Goal: Task Accomplishment & Management: Manage account settings

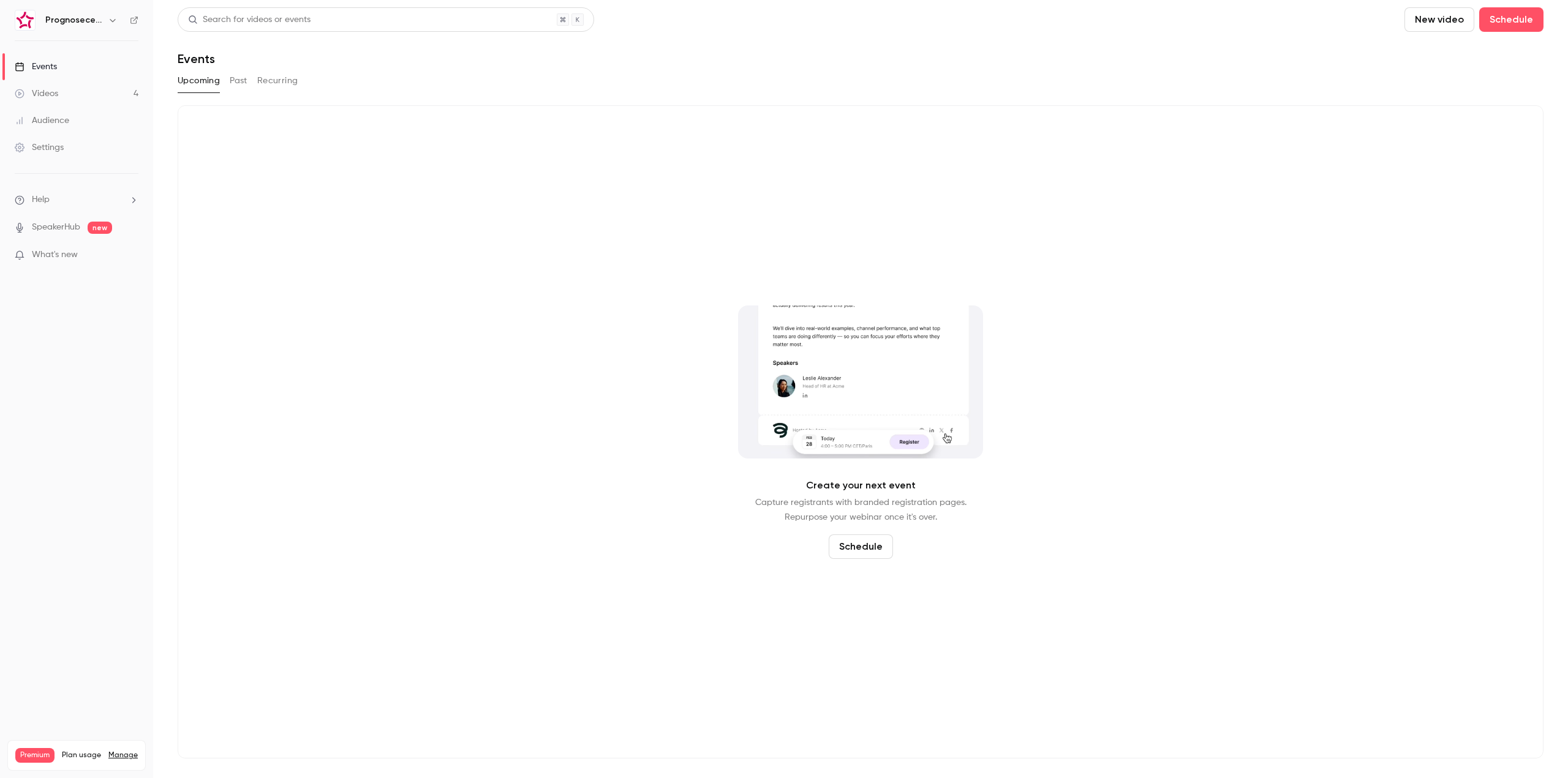
click at [73, 21] on h6 "Prognosecenteret | Powered by Hubexo" at bounding box center [74, 20] width 58 height 12
click at [107, 20] on button "button" at bounding box center [113, 20] width 15 height 15
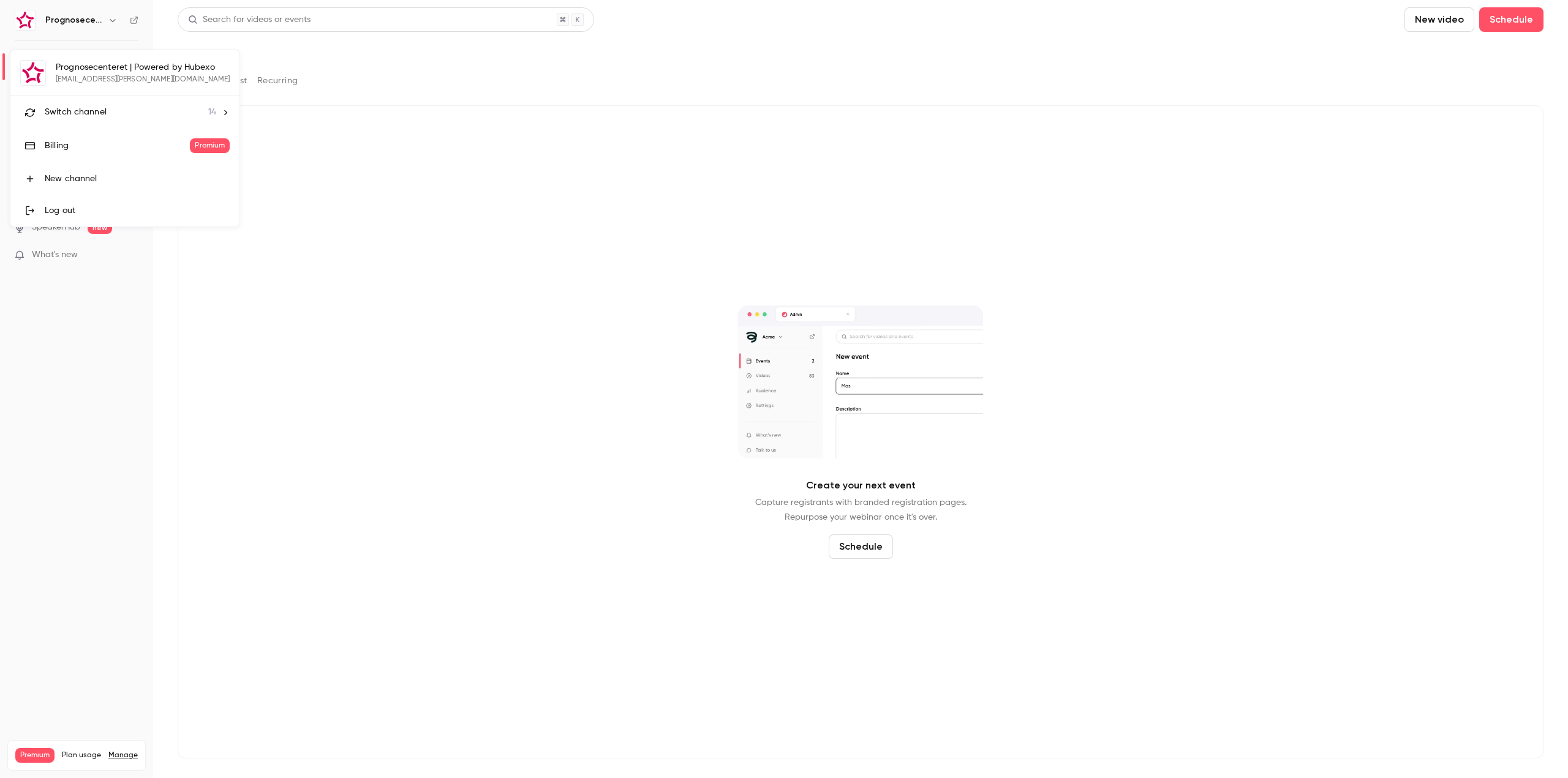
click at [82, 130] on link "Billing Premium" at bounding box center [125, 145] width 229 height 34
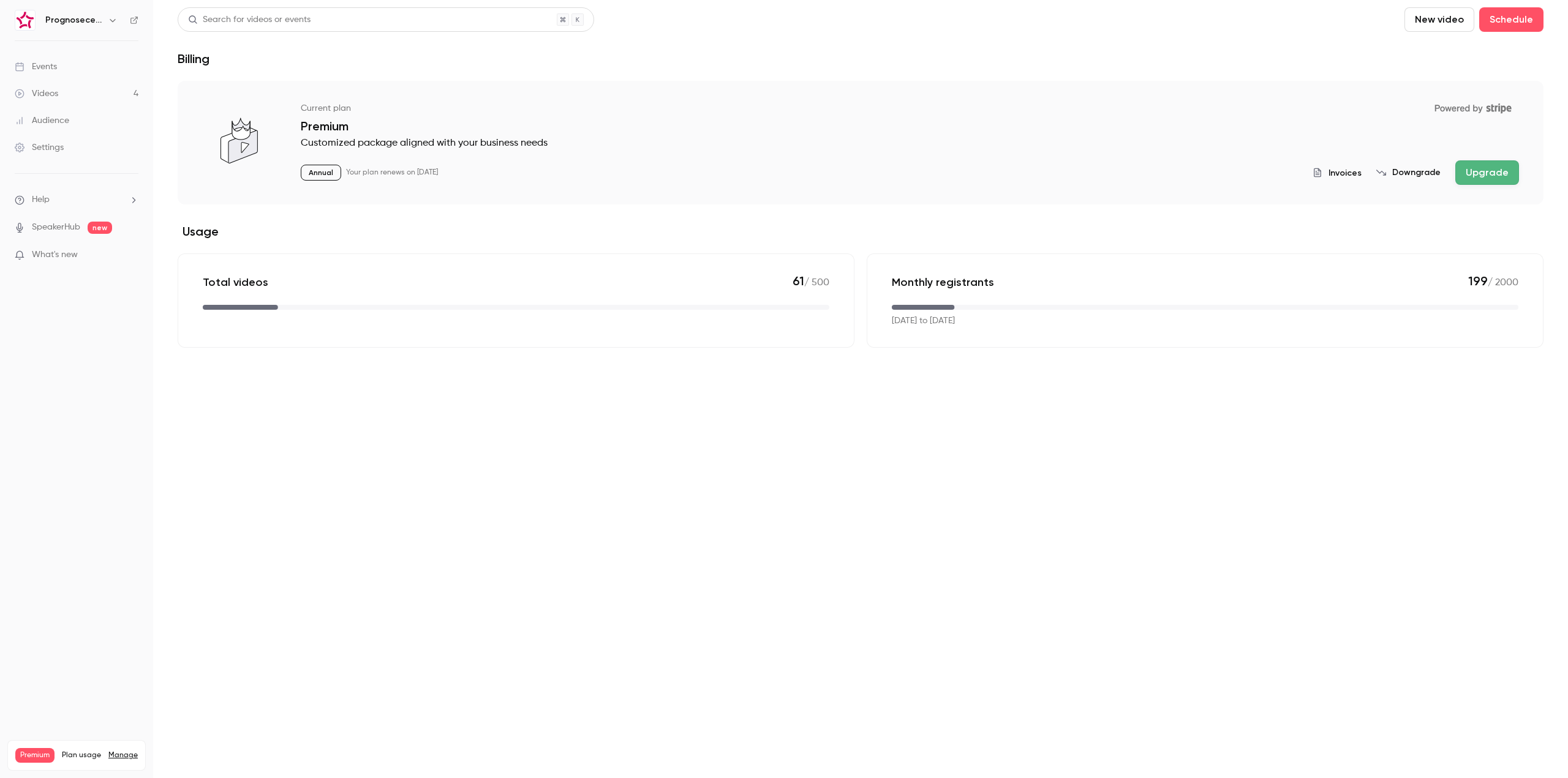
click at [114, 12] on div "Prognosecenteret | Powered by Hubexo" at bounding box center [77, 20] width 124 height 21
click at [113, 18] on icon "button" at bounding box center [113, 20] width 10 height 10
click at [111, 104] on li "Switch channel 14" at bounding box center [125, 112] width 229 height 33
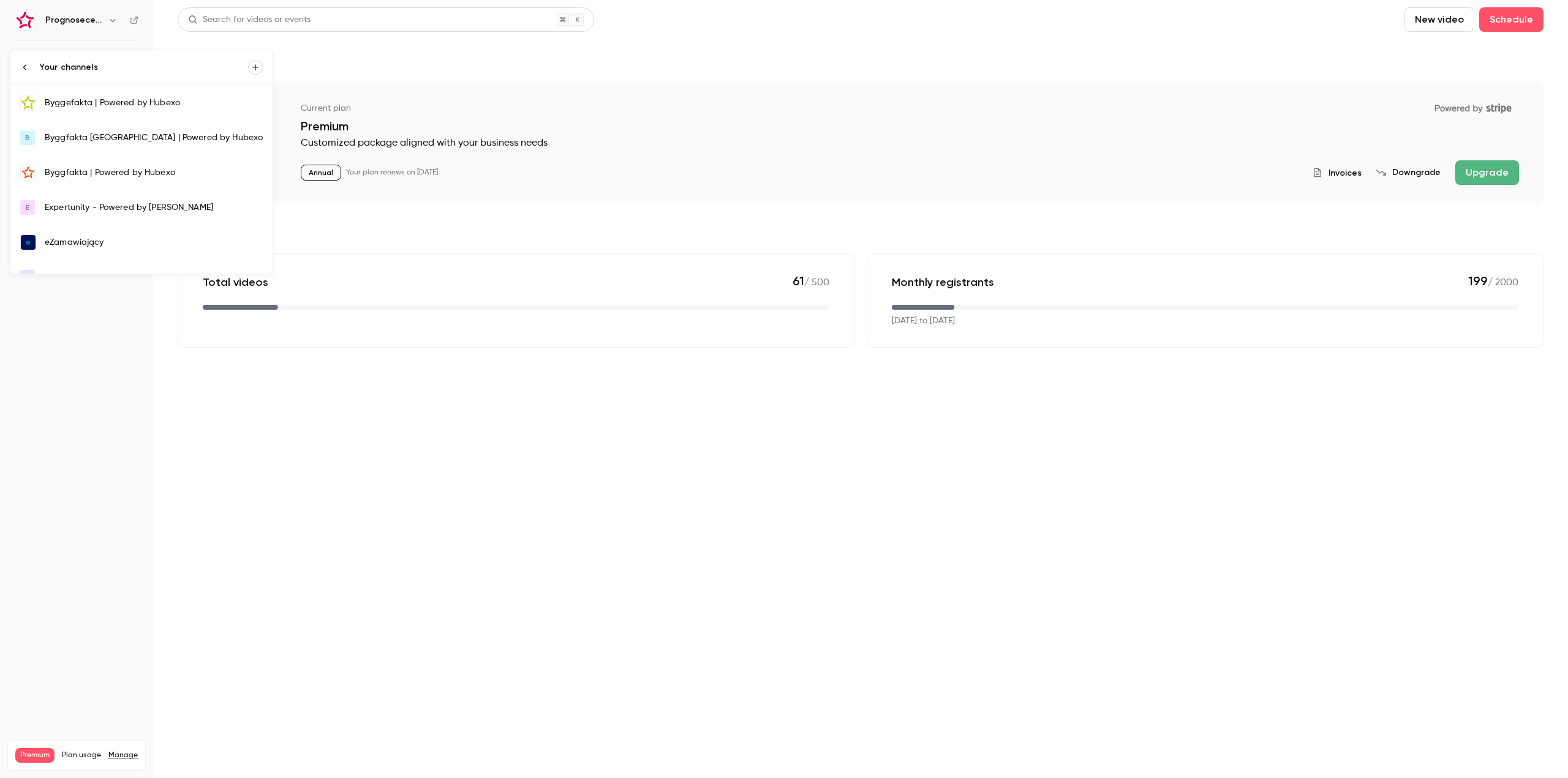
click at [121, 98] on div "Byggefakta | Powered by Hubexo" at bounding box center [153, 102] width 218 height 12
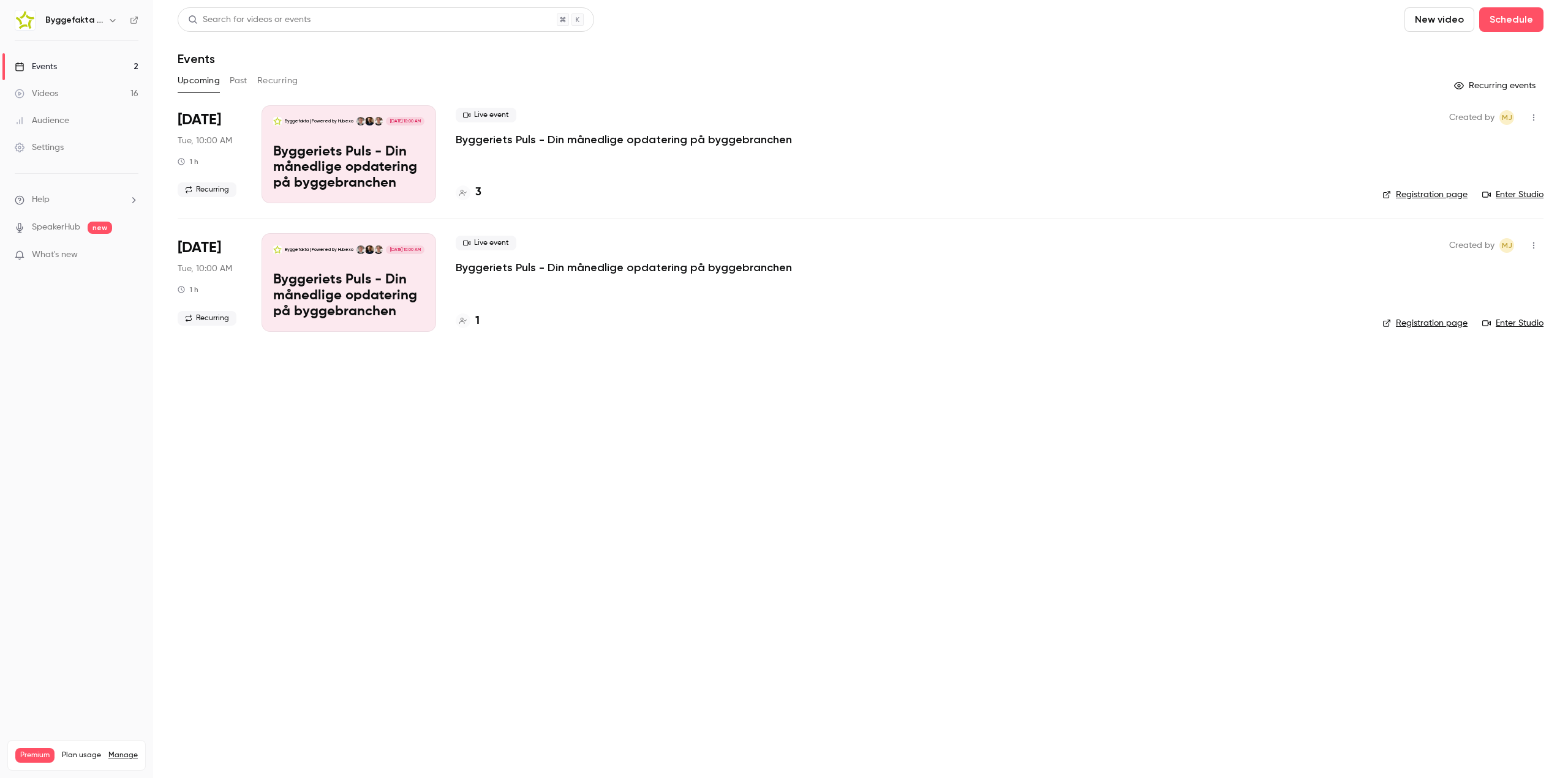
click at [579, 133] on p "Byggeriets Puls - Din månedlige opdatering på byggebranchen" at bounding box center [624, 140] width 336 height 15
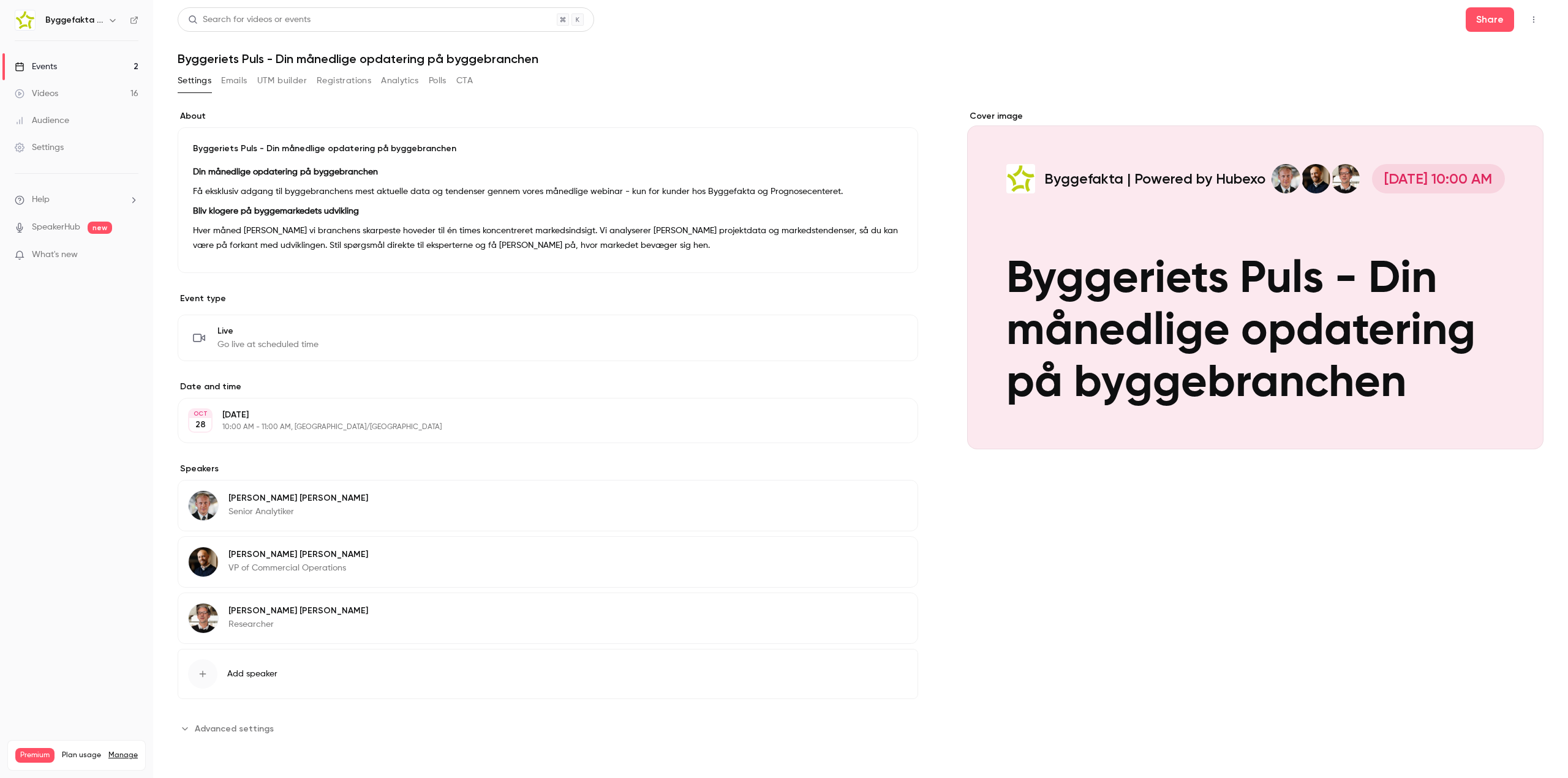
click at [409, 213] on p "Bliv klogere på byggemarkedets udvikling" at bounding box center [548, 211] width 710 height 15
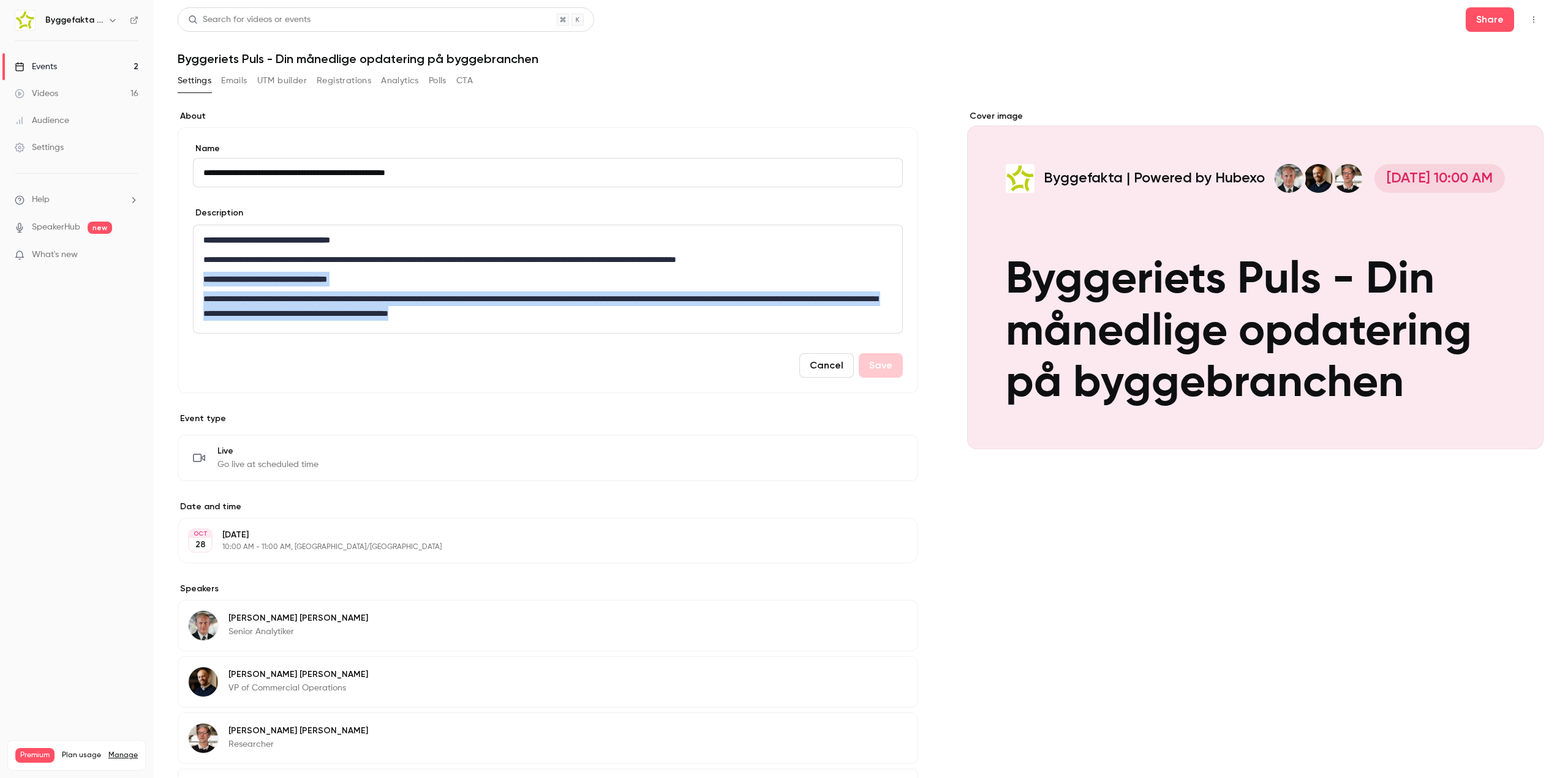
drag, startPoint x: 204, startPoint y: 278, endPoint x: 763, endPoint y: 343, distance: 562.8
click at [763, 343] on form "**********" at bounding box center [548, 260] width 710 height 235
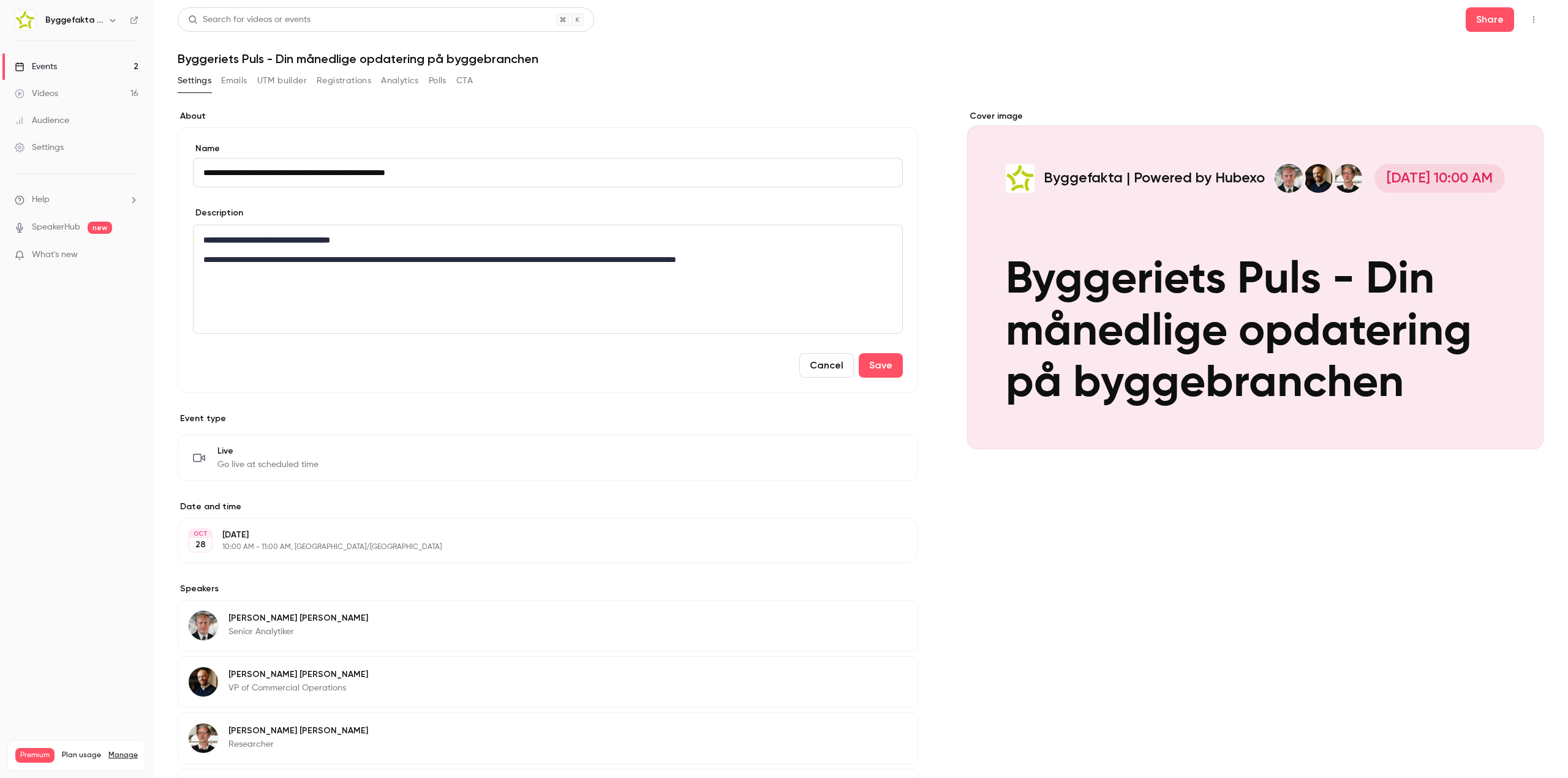
drag, startPoint x: 327, startPoint y: 299, endPoint x: 344, endPoint y: 289, distance: 19.7
click at [327, 299] on p "editor" at bounding box center [545, 298] width 684 height 15
click at [348, 287] on div "**********" at bounding box center [548, 279] width 709 height 108
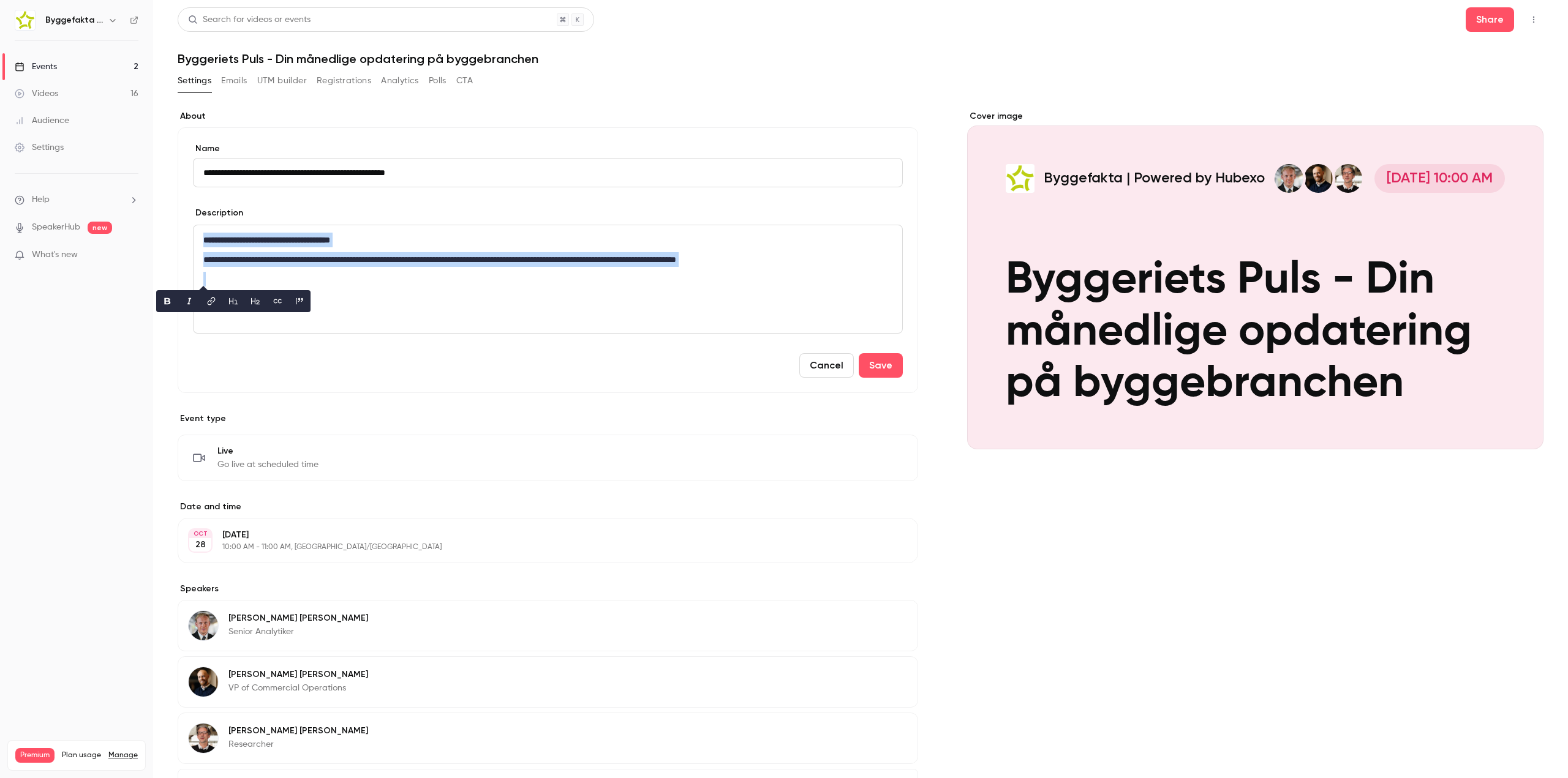
paste div "editor"
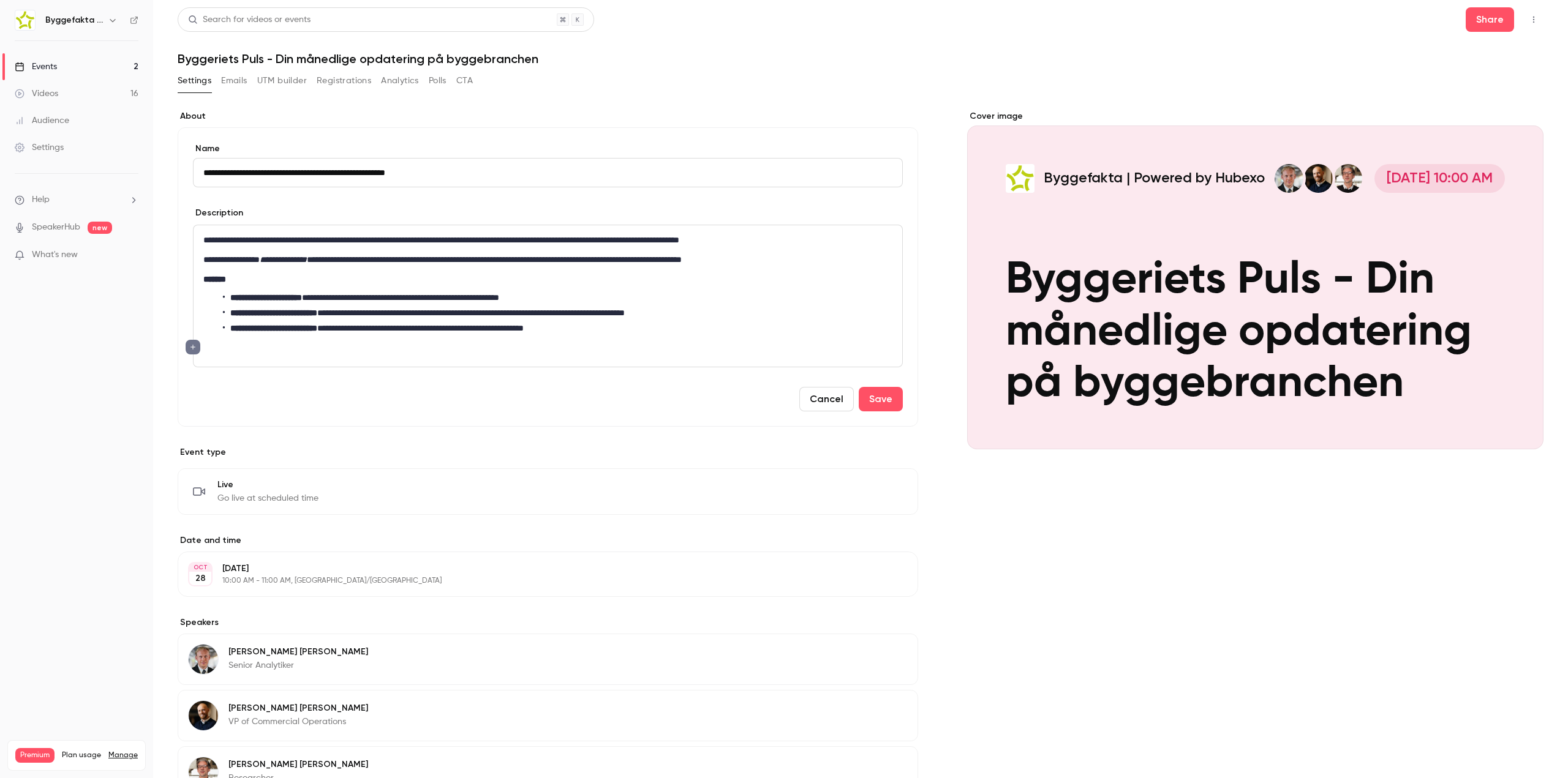
click at [198, 260] on div "**********" at bounding box center [548, 296] width 709 height 141
click at [221, 259] on p "**********" at bounding box center [545, 259] width 684 height 15
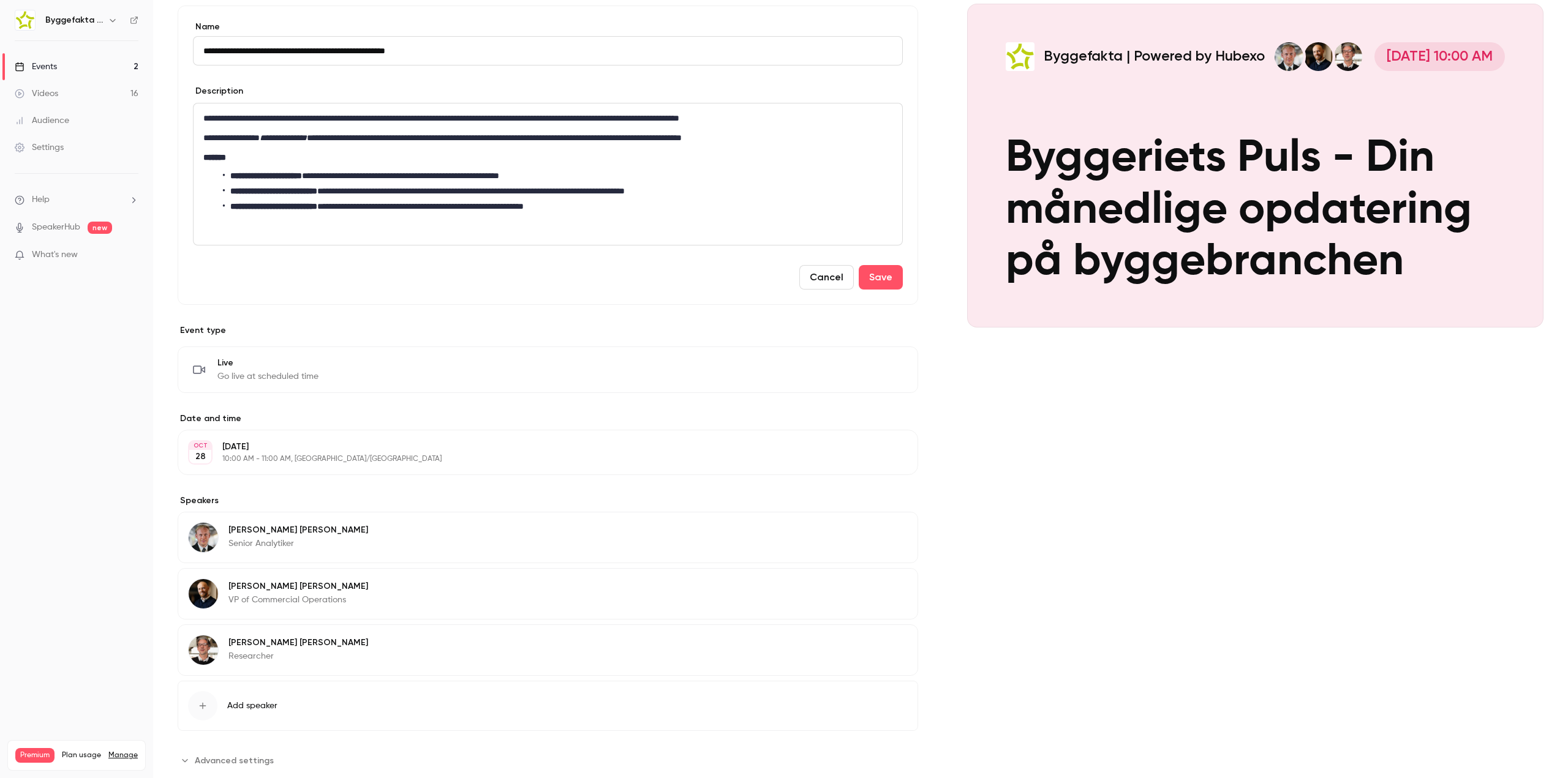
scroll to position [122, 0]
click at [888, 584] on button "Edit" at bounding box center [886, 588] width 44 height 20
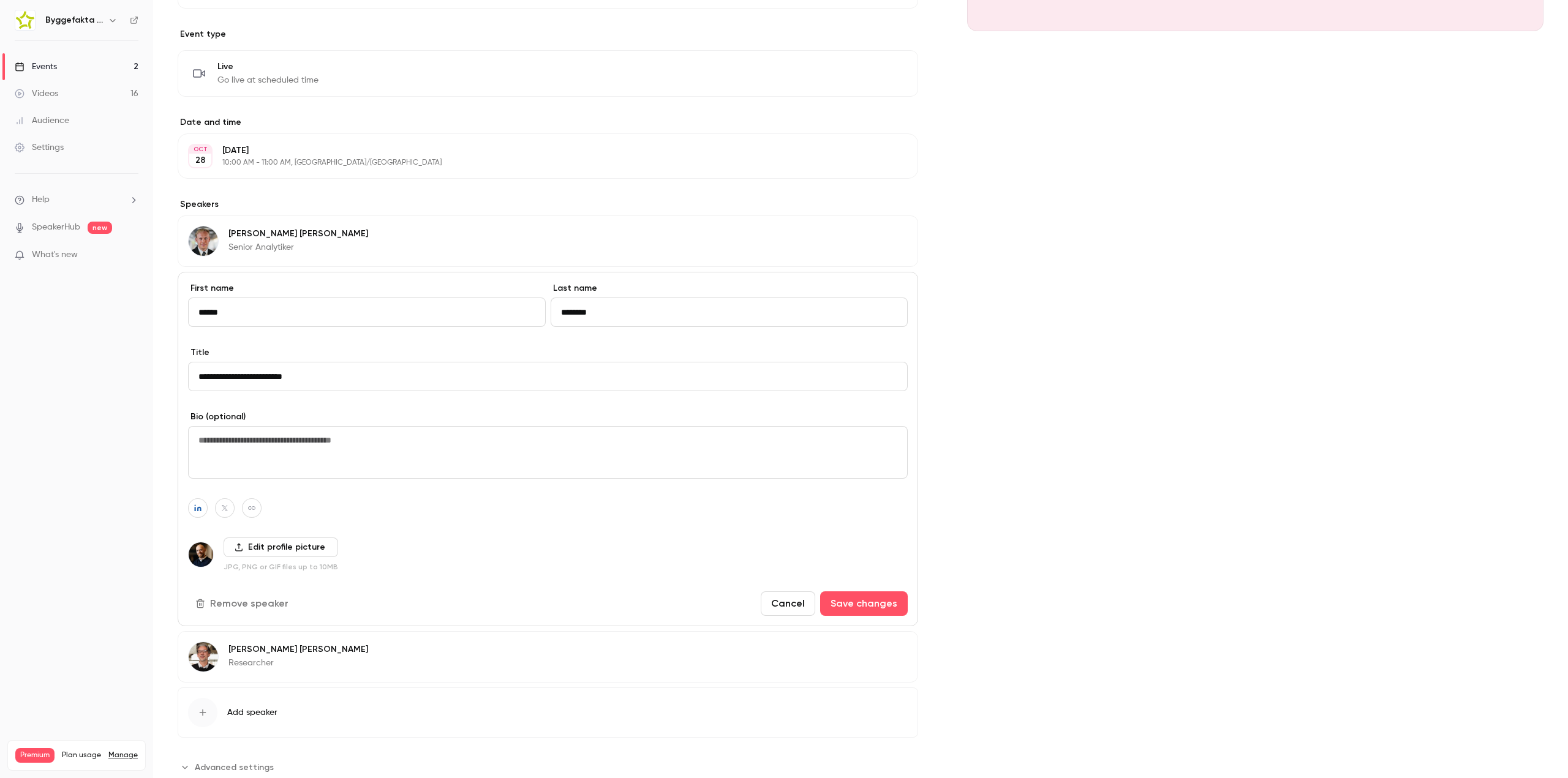
scroll to position [428, 0]
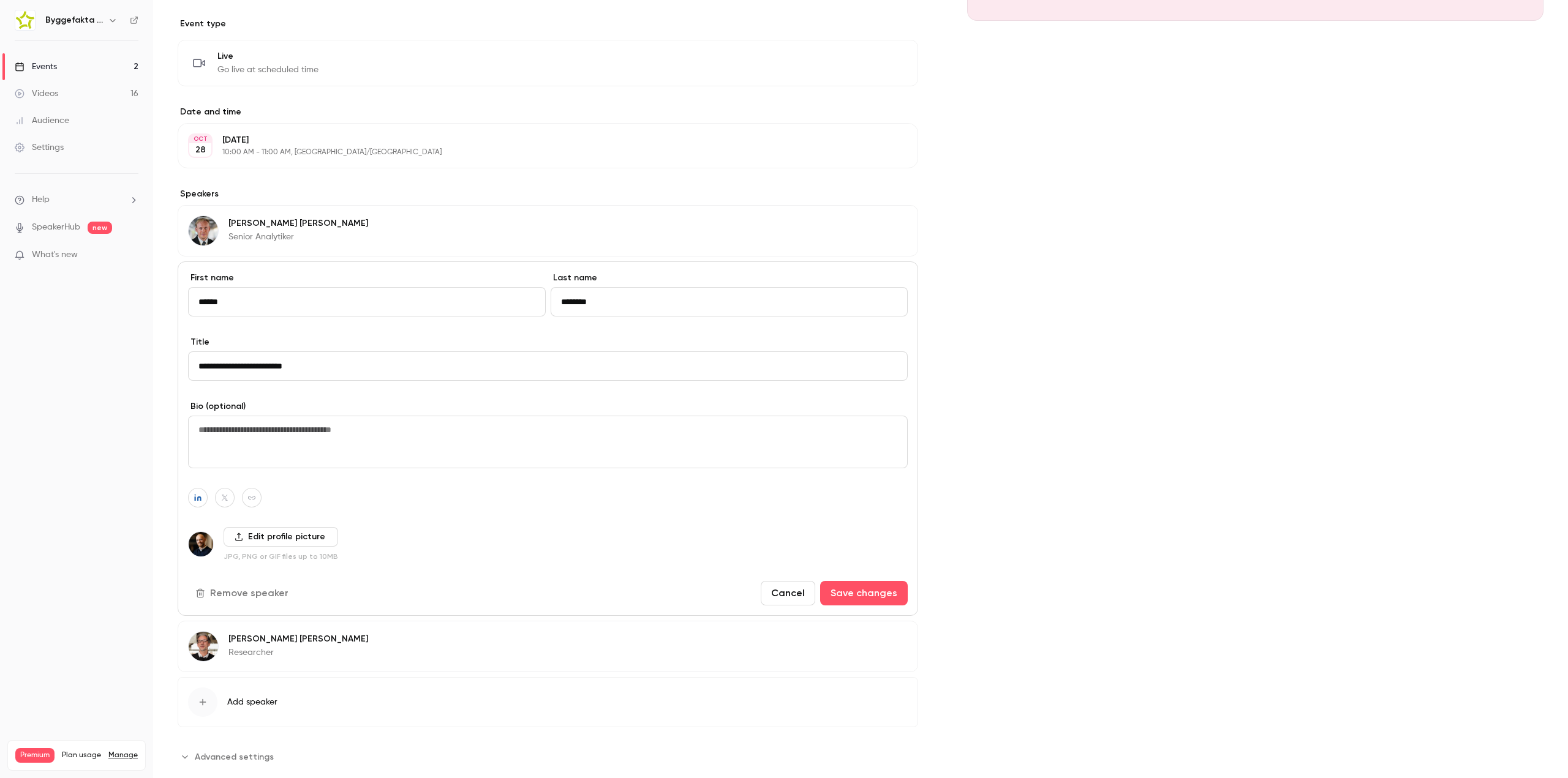
click at [1033, 403] on div "Cover image Byggefakta | Powered by Hubexo [DATE] 10:00 AM Byggeriets [PERSON_N…" at bounding box center [1255, 224] width 576 height 1085
click at [782, 590] on button "Cancel" at bounding box center [788, 593] width 55 height 25
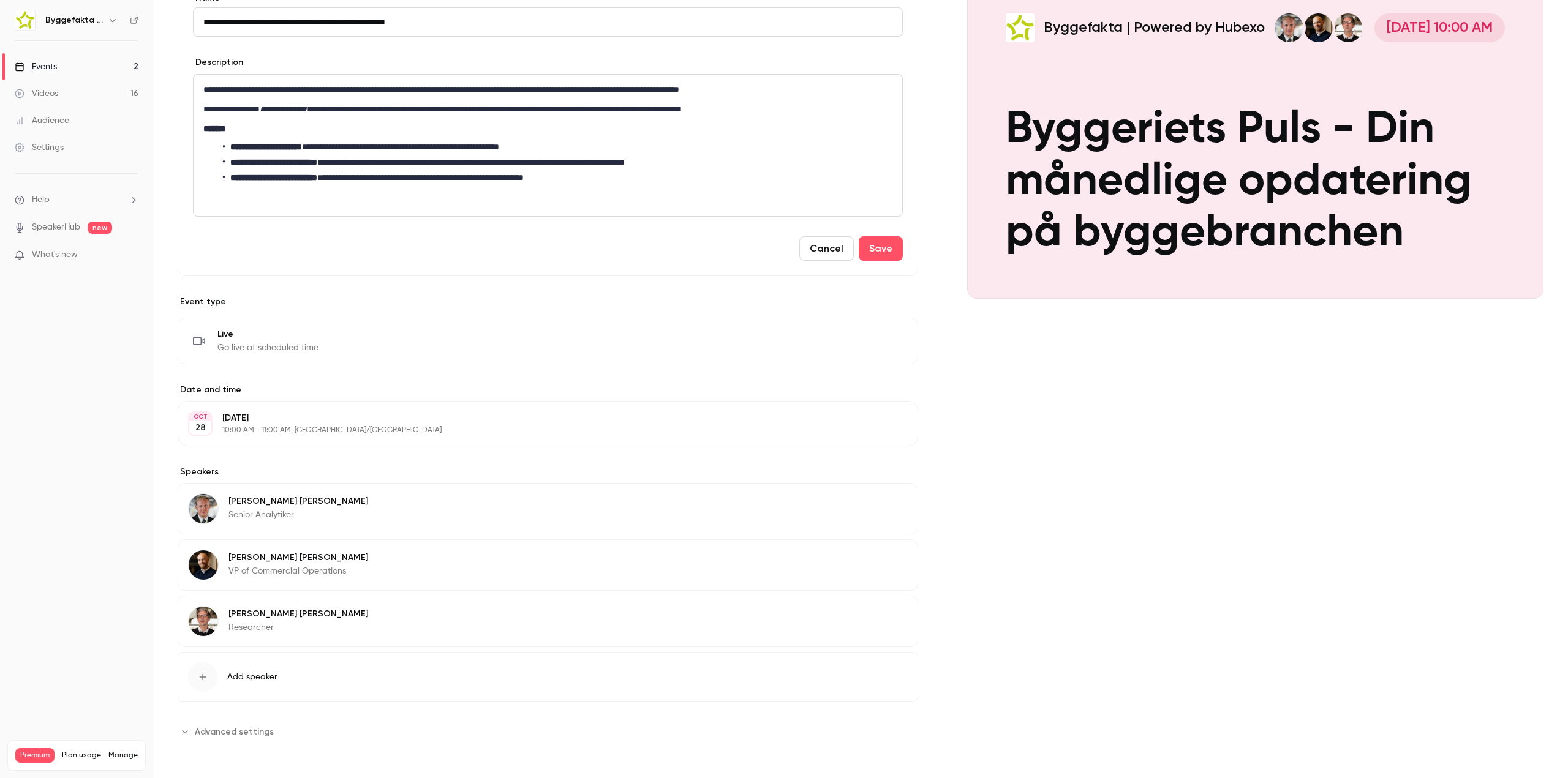
scroll to position [151, 0]
click at [238, 678] on span "Add speaker" at bounding box center [252, 676] width 50 height 12
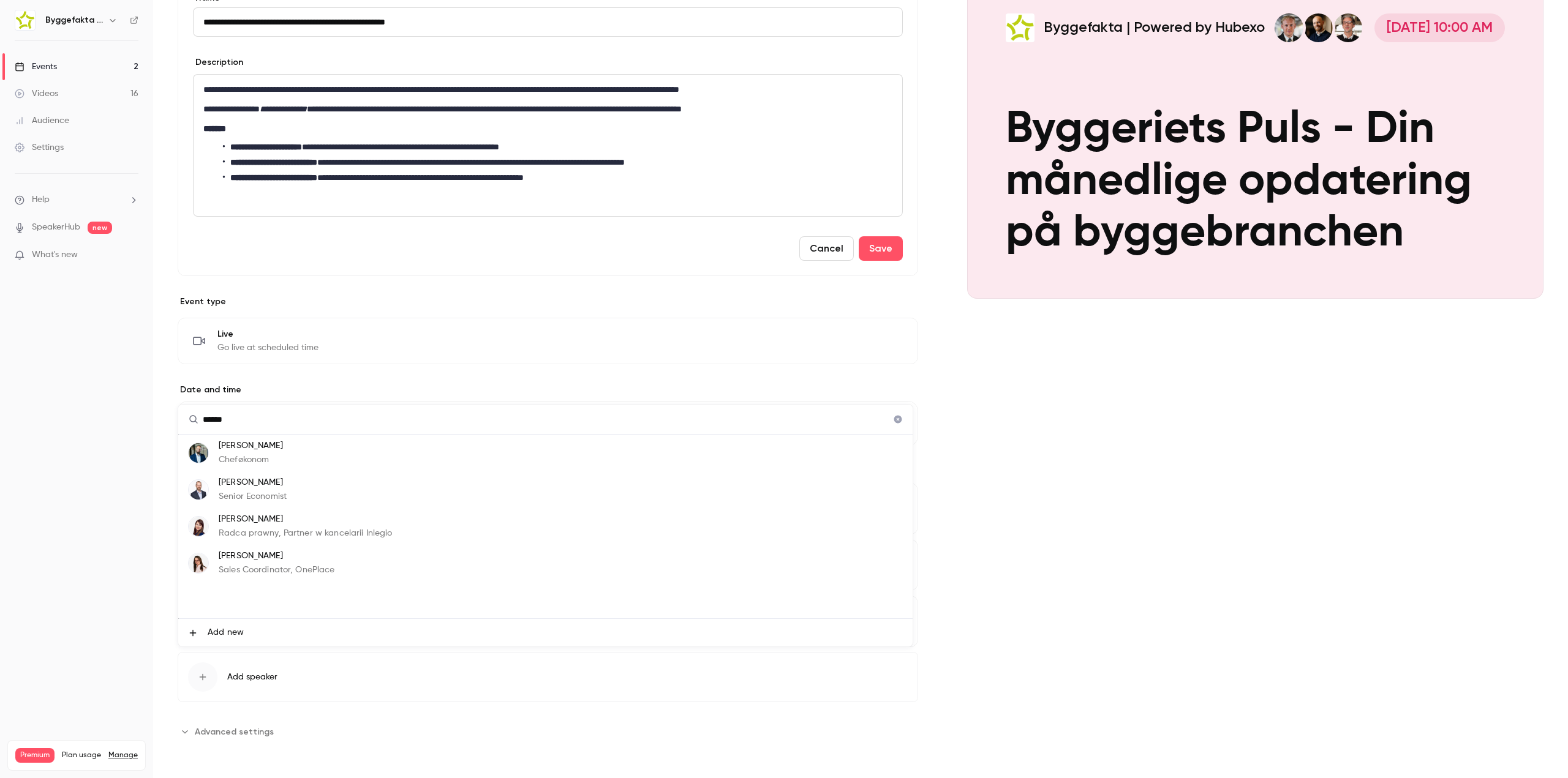
type input "******"
click at [323, 461] on li "[PERSON_NAME] Cheføkonom" at bounding box center [546, 453] width 735 height 36
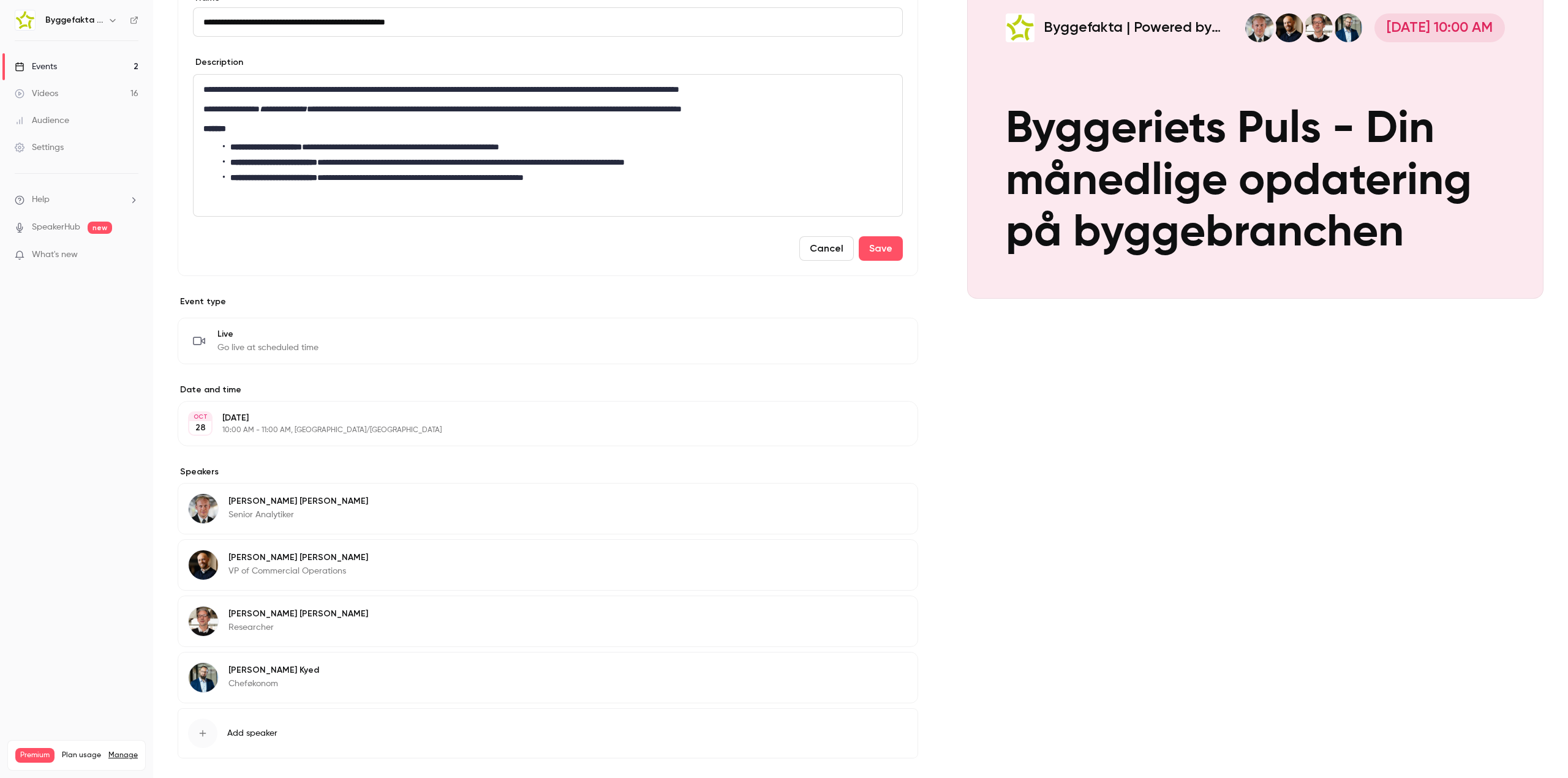
click at [974, 473] on div "Cover image Byggefakta | Powered by Hubexo [DATE] 10:00 AM Byggeriets [PERSON_N…" at bounding box center [1255, 378] width 576 height 838
click at [886, 556] on button "Edit" at bounding box center [886, 559] width 44 height 20
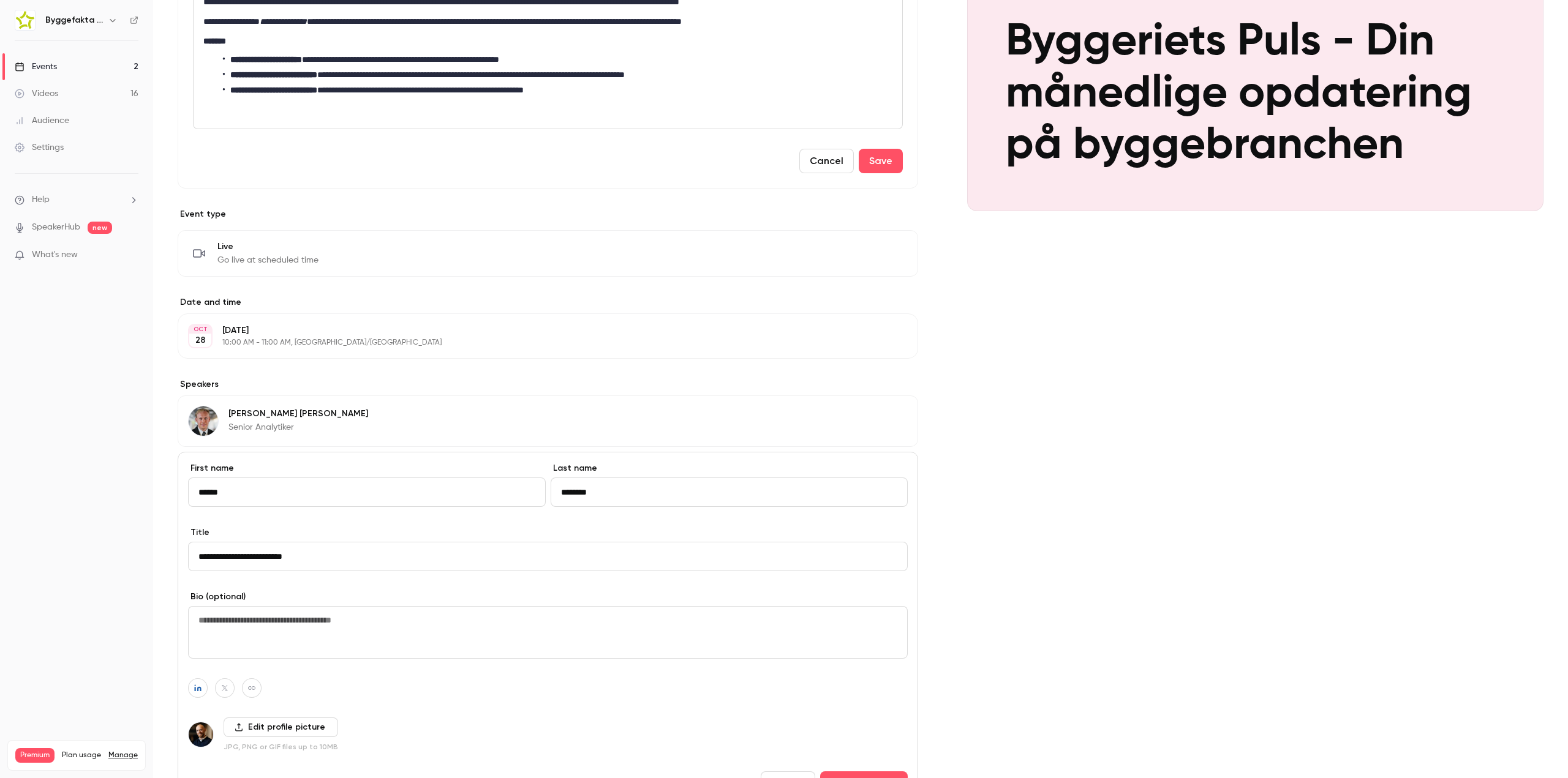
scroll to position [396, 0]
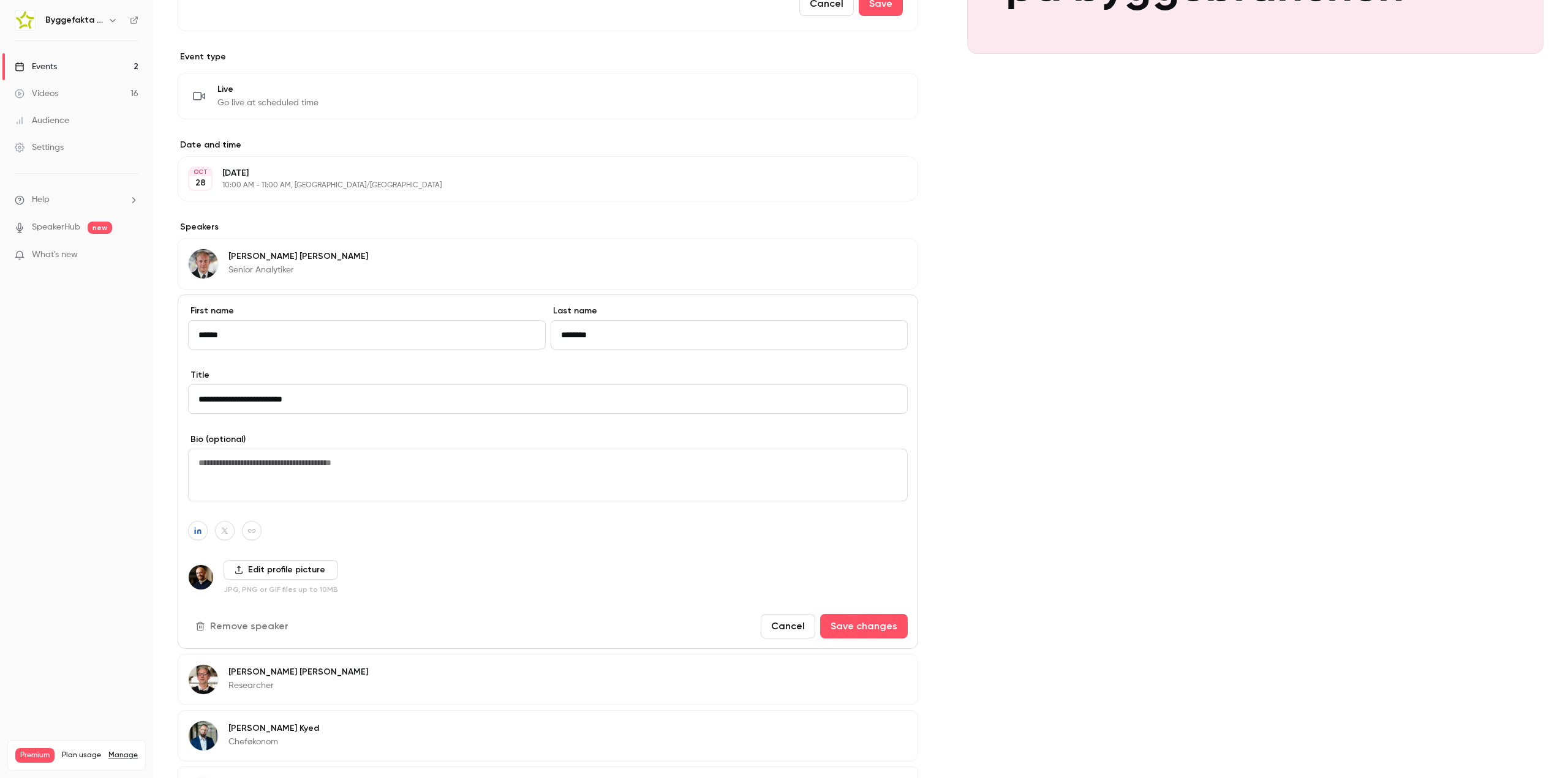
click at [248, 634] on button "Remove speaker" at bounding box center [243, 626] width 110 height 25
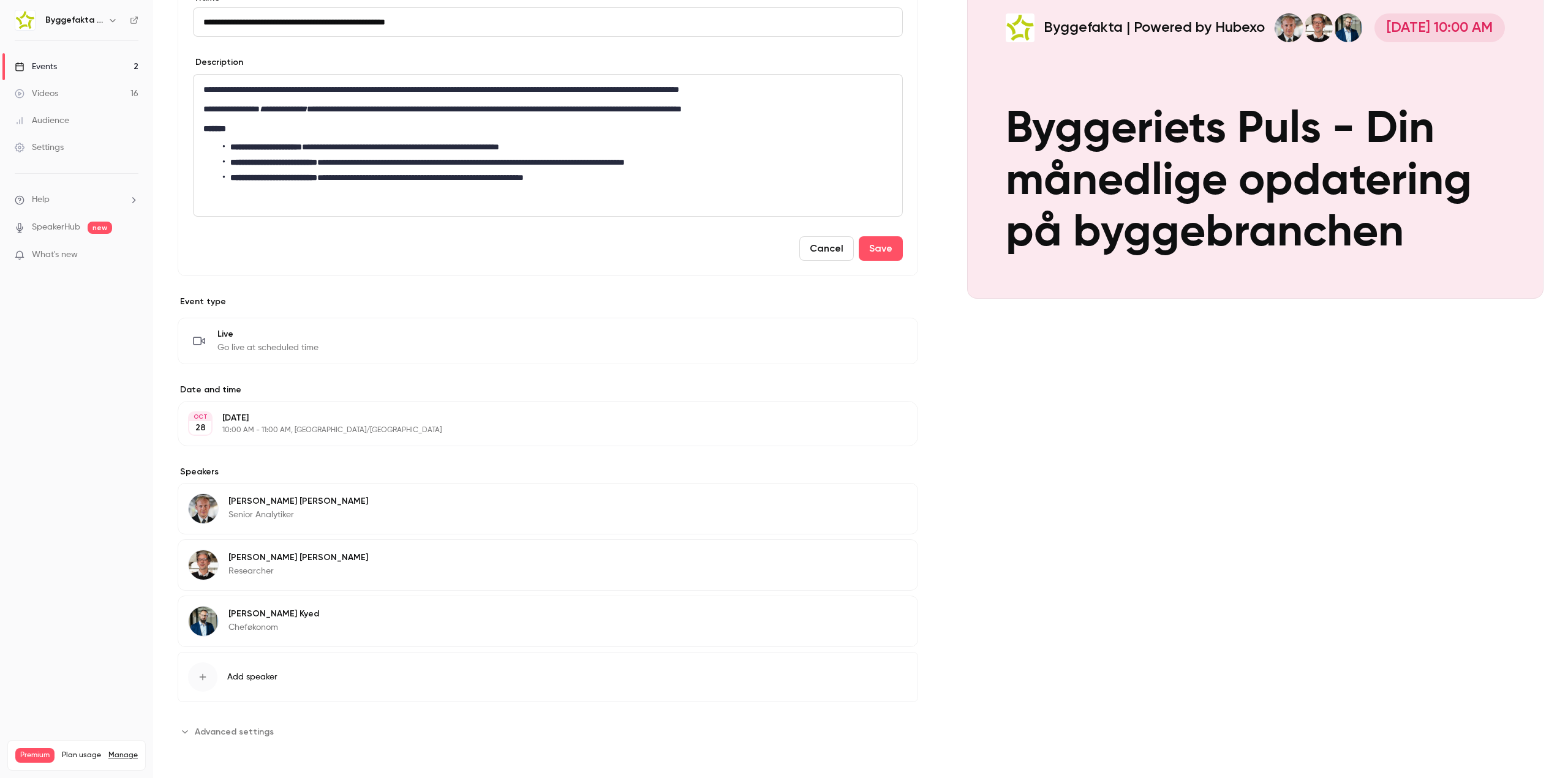
click at [762, 505] on div "[PERSON_NAME] Senior Analytiker Edit" at bounding box center [548, 508] width 740 height 52
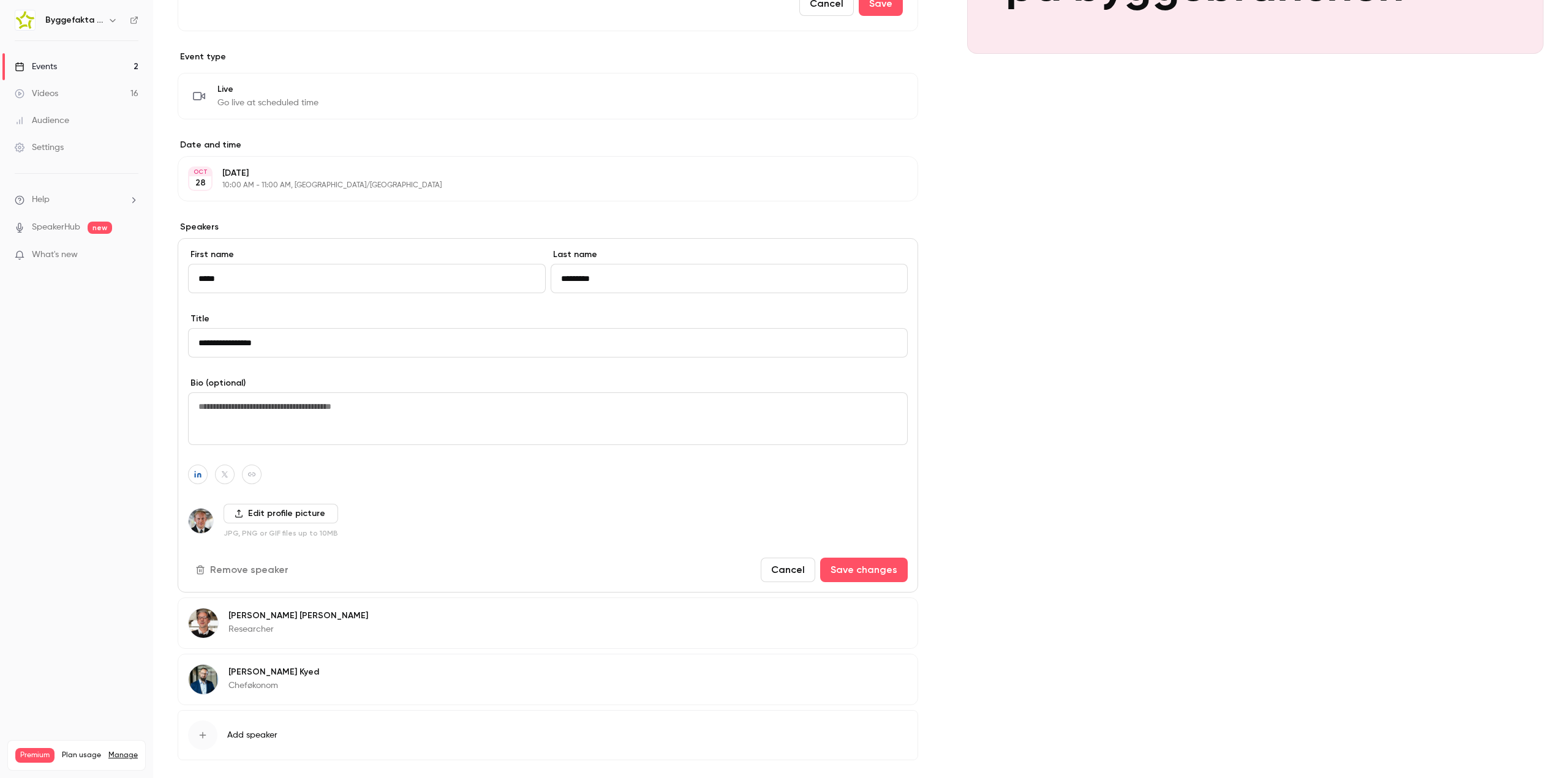
click at [259, 565] on button "Remove speaker" at bounding box center [243, 569] width 110 height 25
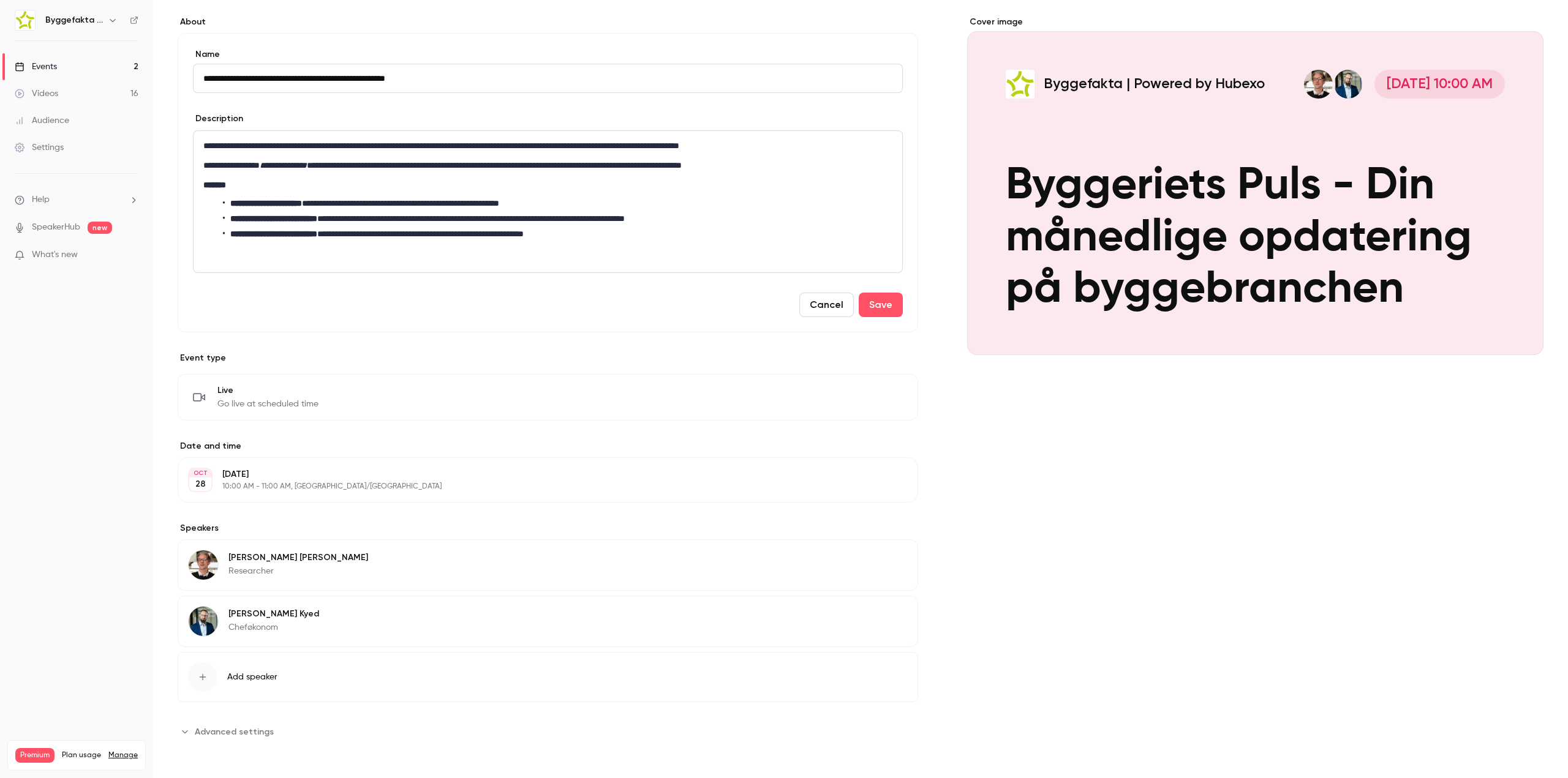
scroll to position [94, 0]
click at [1142, 482] on div "Cover image Byggefakta | Powered by Hubexo [DATE] 10:00 AM Byggeriets [PERSON_N…" at bounding box center [1255, 378] width 576 height 726
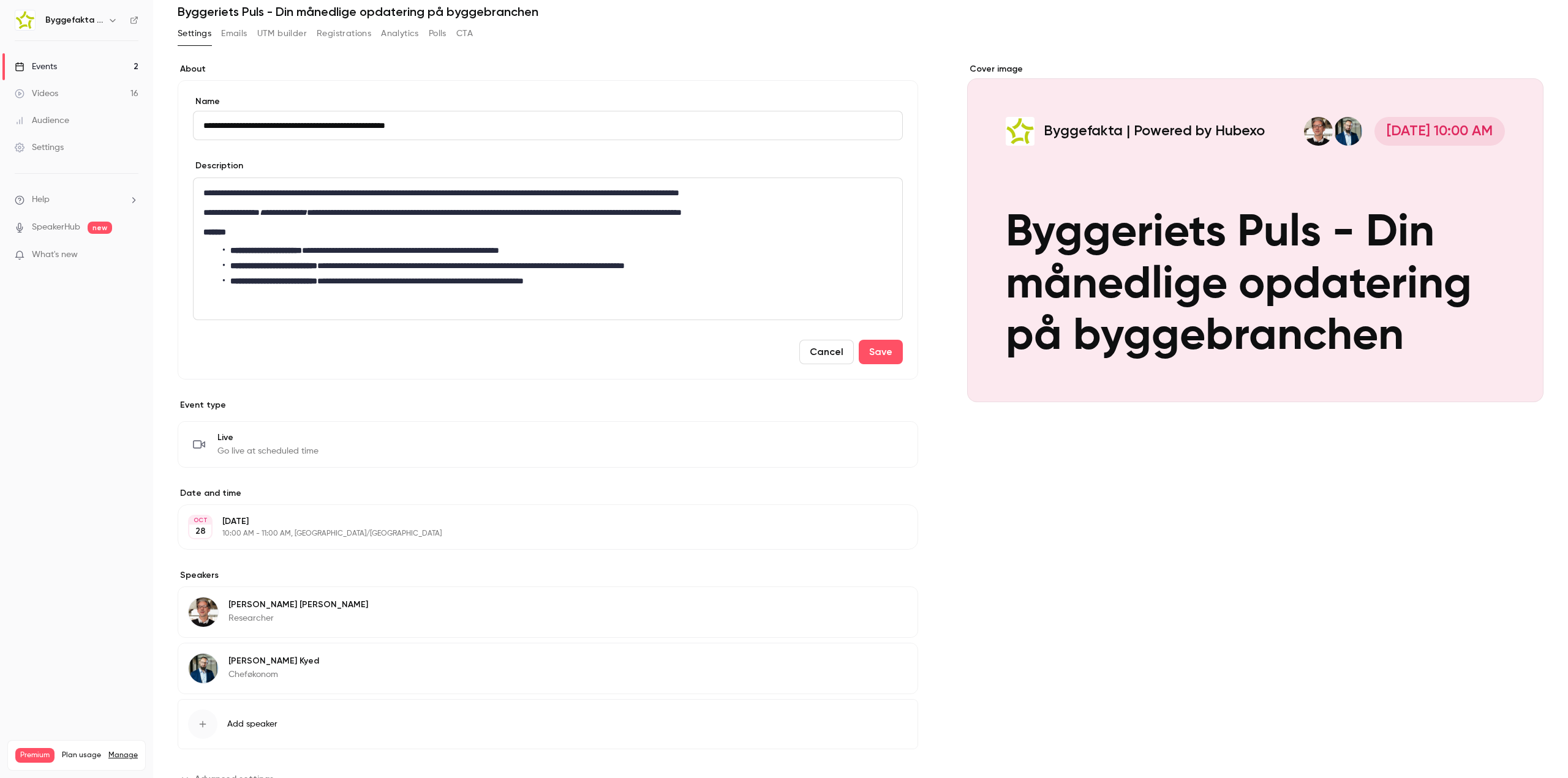
scroll to position [0, 0]
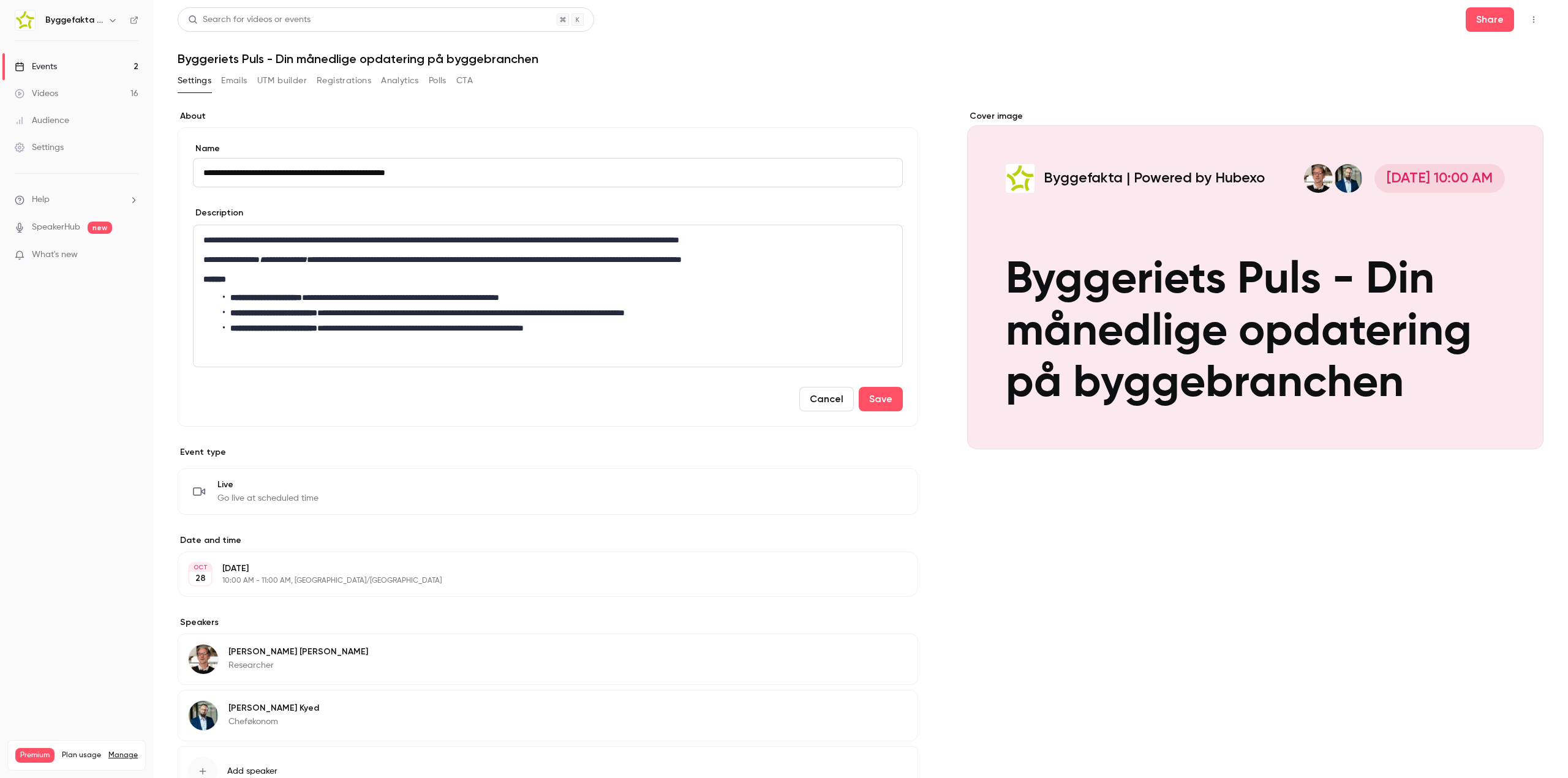
click at [751, 81] on div "Settings Emails UTM builder Registrations Analytics Polls CTA" at bounding box center [860, 83] width 1366 height 25
click at [882, 400] on button "Save" at bounding box center [881, 399] width 44 height 25
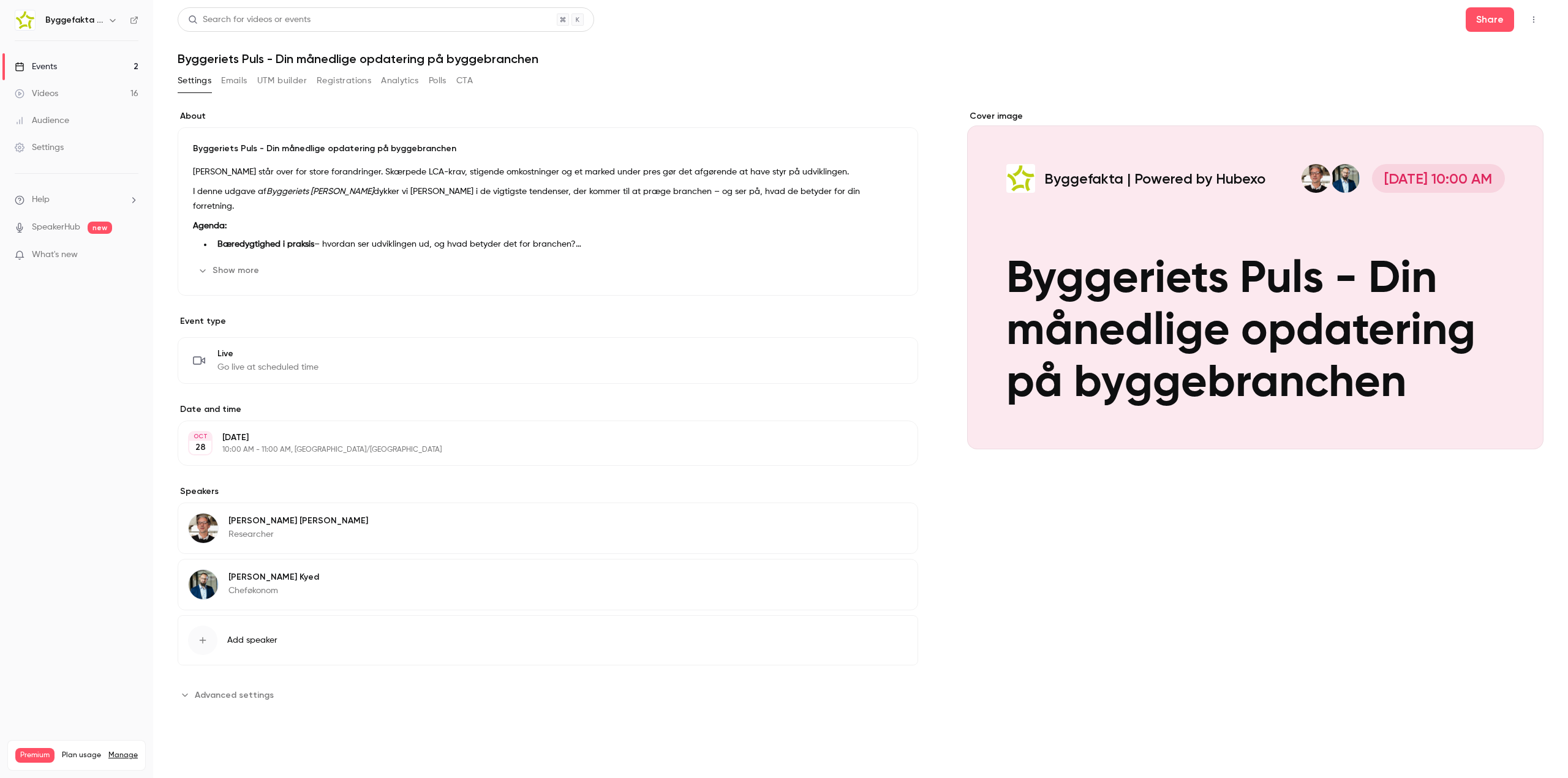
click at [245, 81] on button "Emails" at bounding box center [234, 81] width 25 height 20
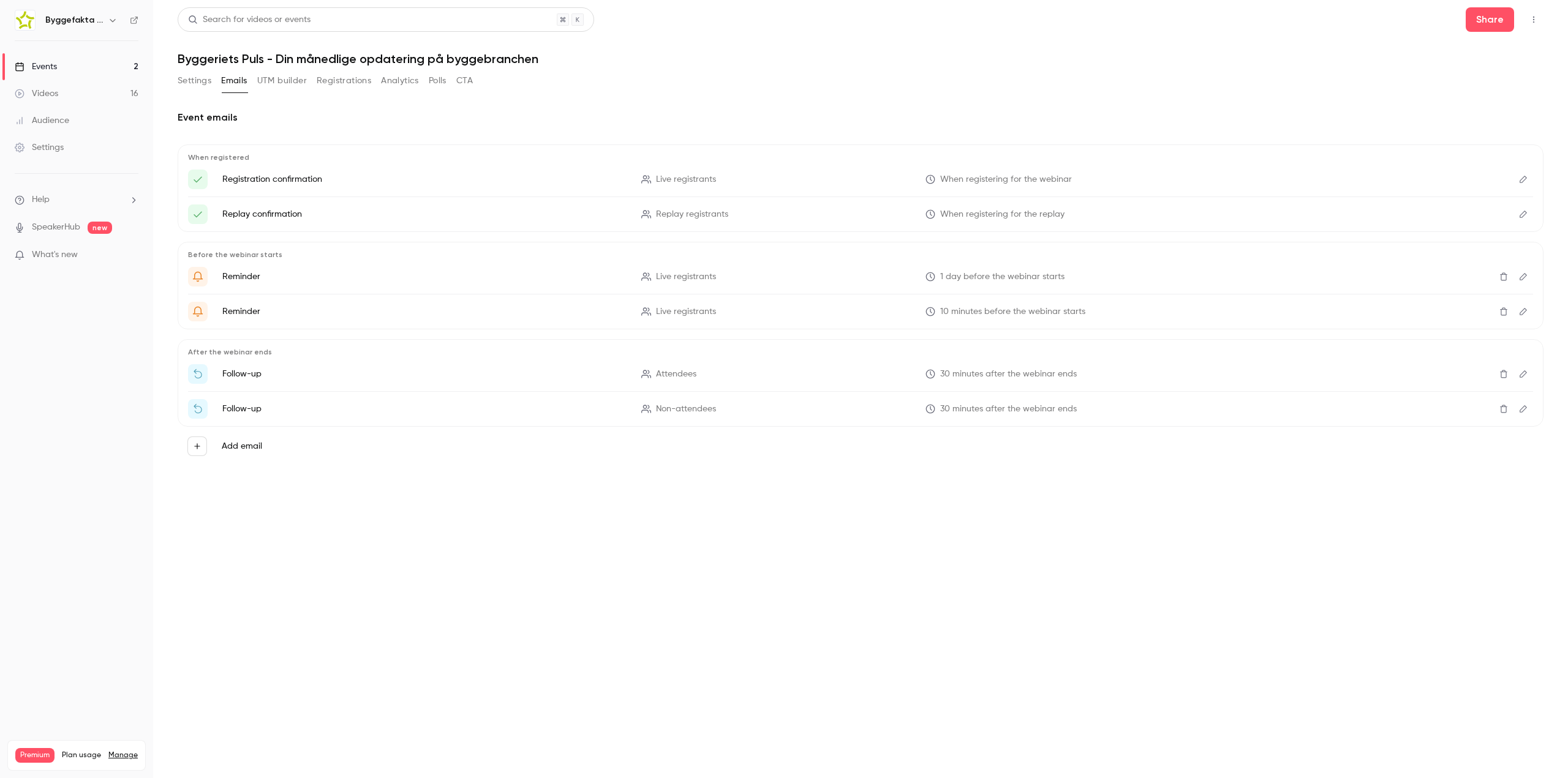
click at [194, 75] on button "Settings" at bounding box center [194, 81] width 33 height 20
